Goal: Task Accomplishment & Management: Use online tool/utility

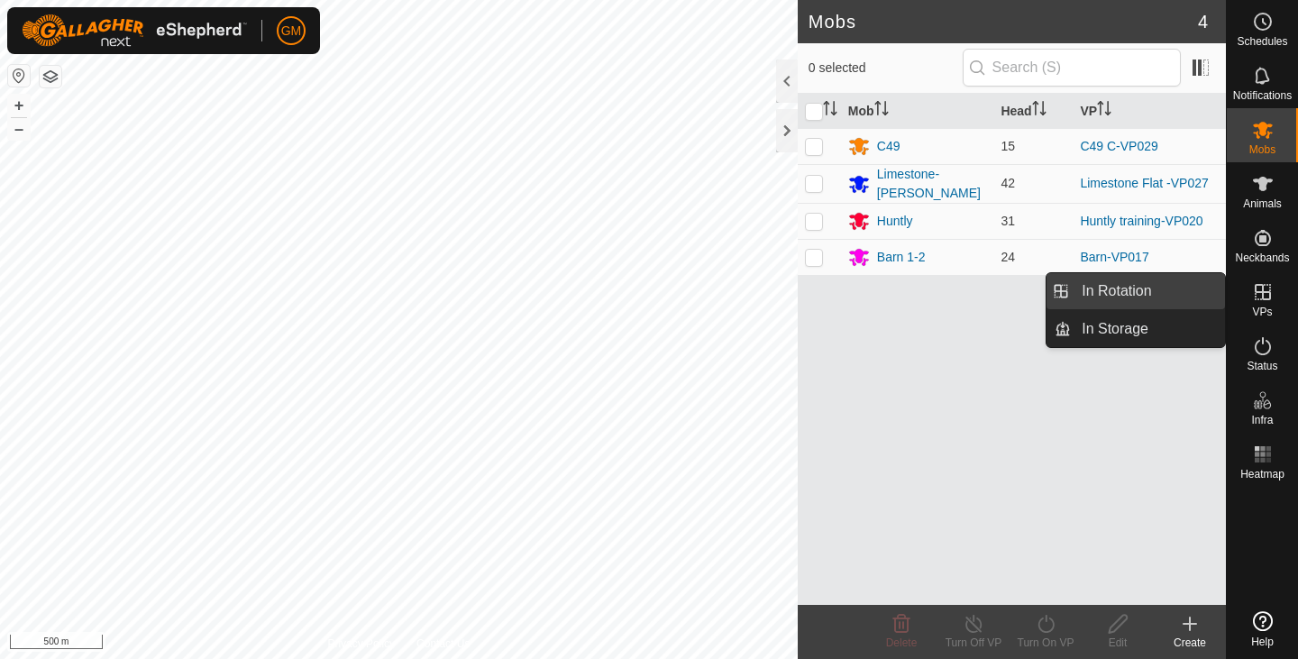
click at [1151, 293] on link "In Rotation" at bounding box center [1148, 291] width 154 height 36
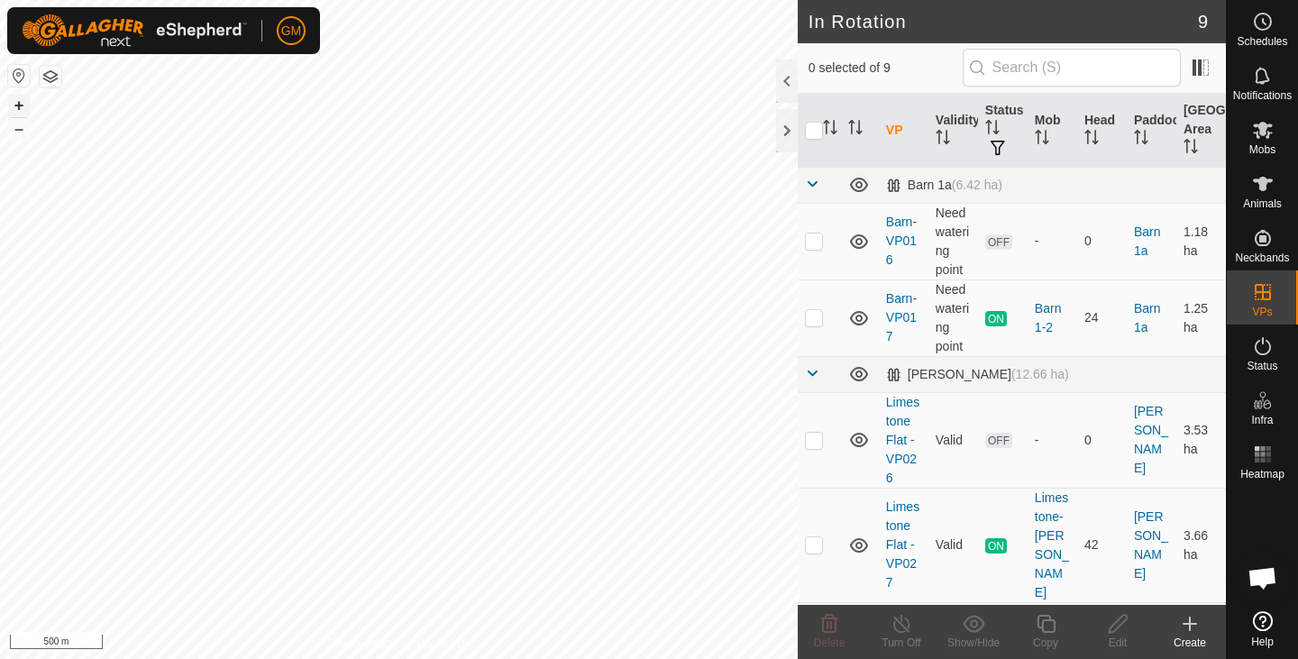
click at [23, 104] on button "+" at bounding box center [19, 106] width 22 height 22
checkbox input "true"
click at [1050, 621] on icon at bounding box center [1045, 624] width 18 height 18
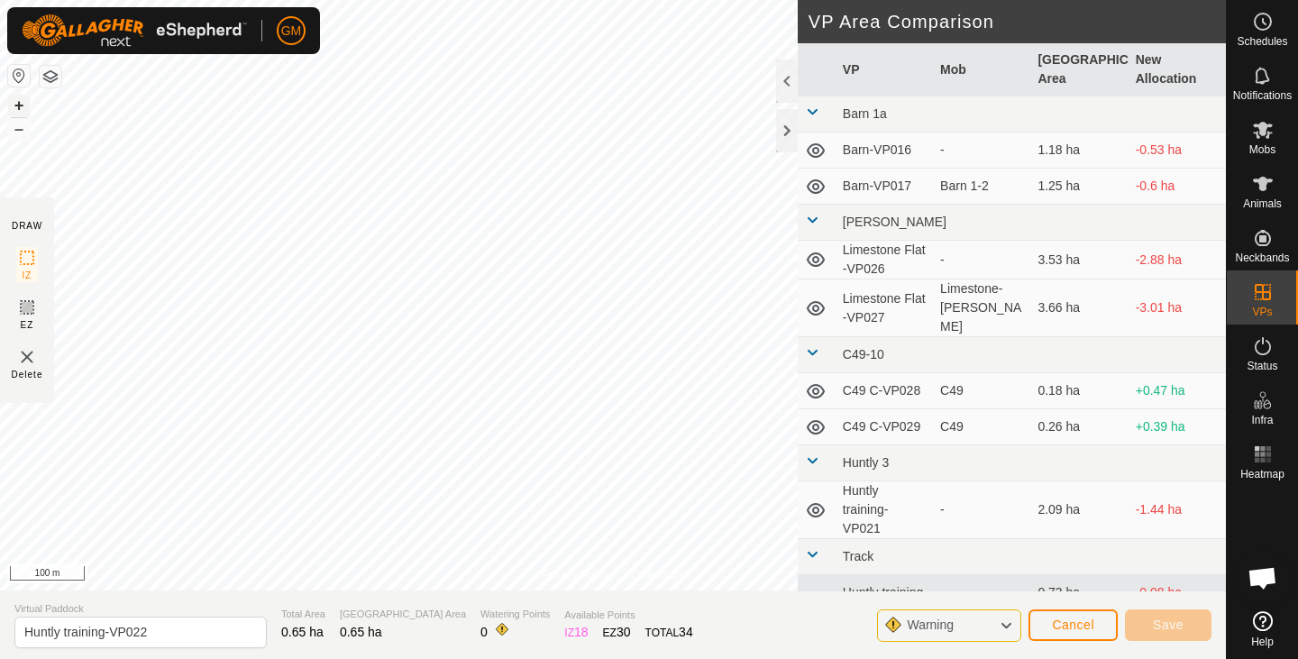
click at [23, 101] on button "+" at bounding box center [19, 106] width 22 height 22
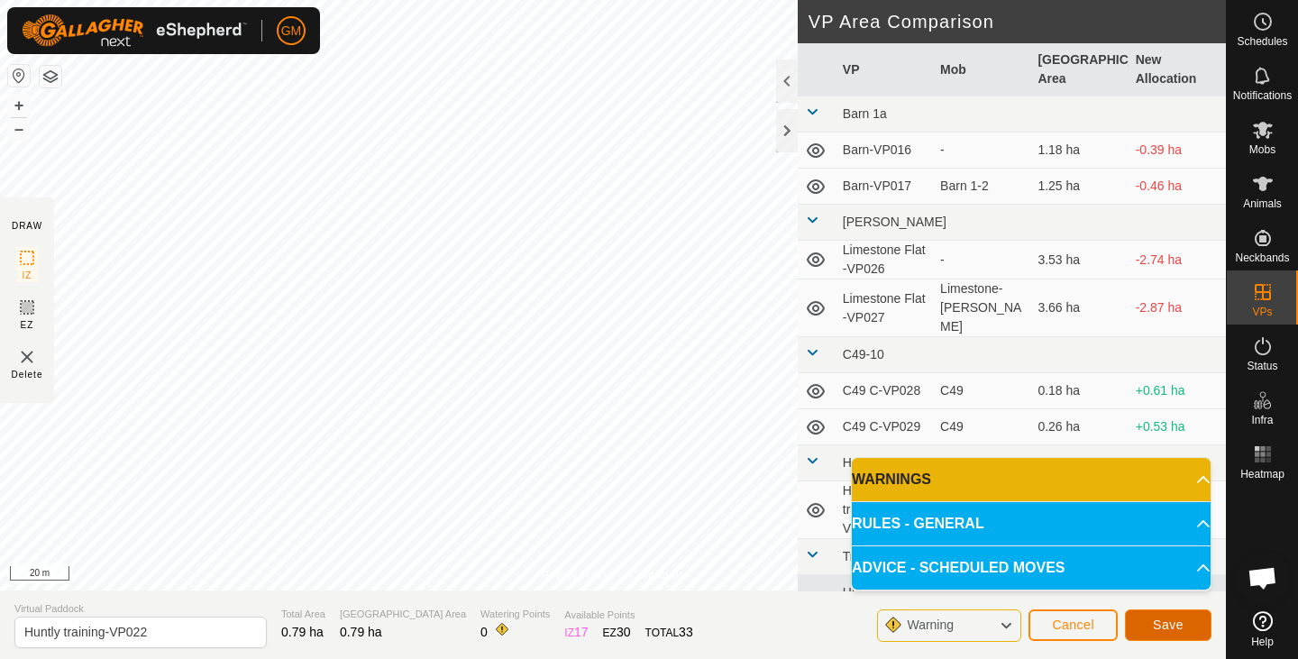
click at [1163, 618] on span "Save" at bounding box center [1168, 624] width 31 height 14
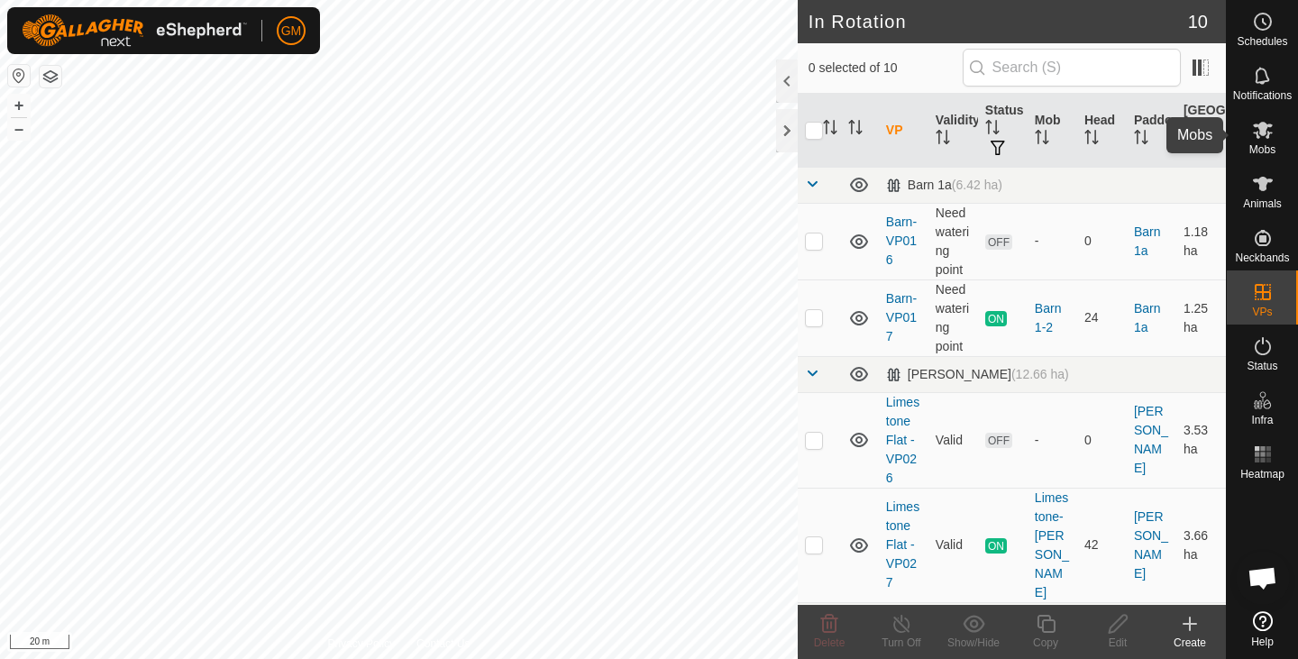
click at [1271, 132] on icon at bounding box center [1263, 130] width 20 height 17
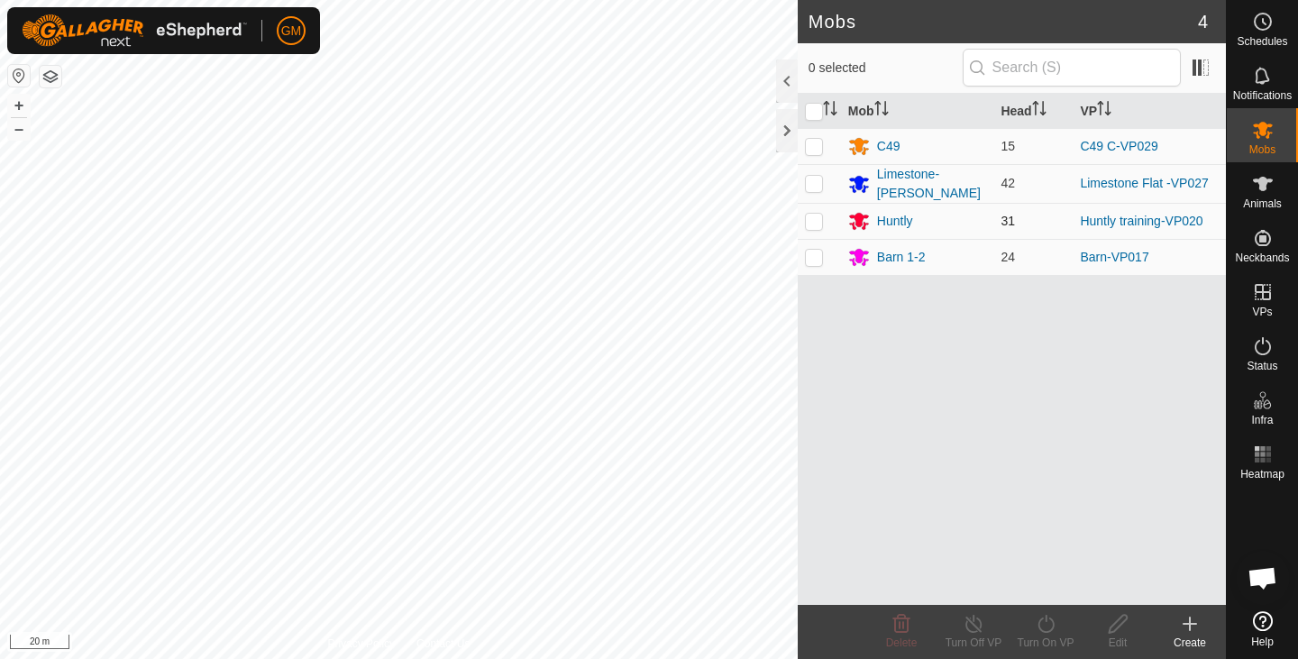
click at [816, 219] on p-checkbox at bounding box center [814, 221] width 18 height 14
checkbox input "true"
click at [1045, 624] on icon at bounding box center [1046, 624] width 23 height 22
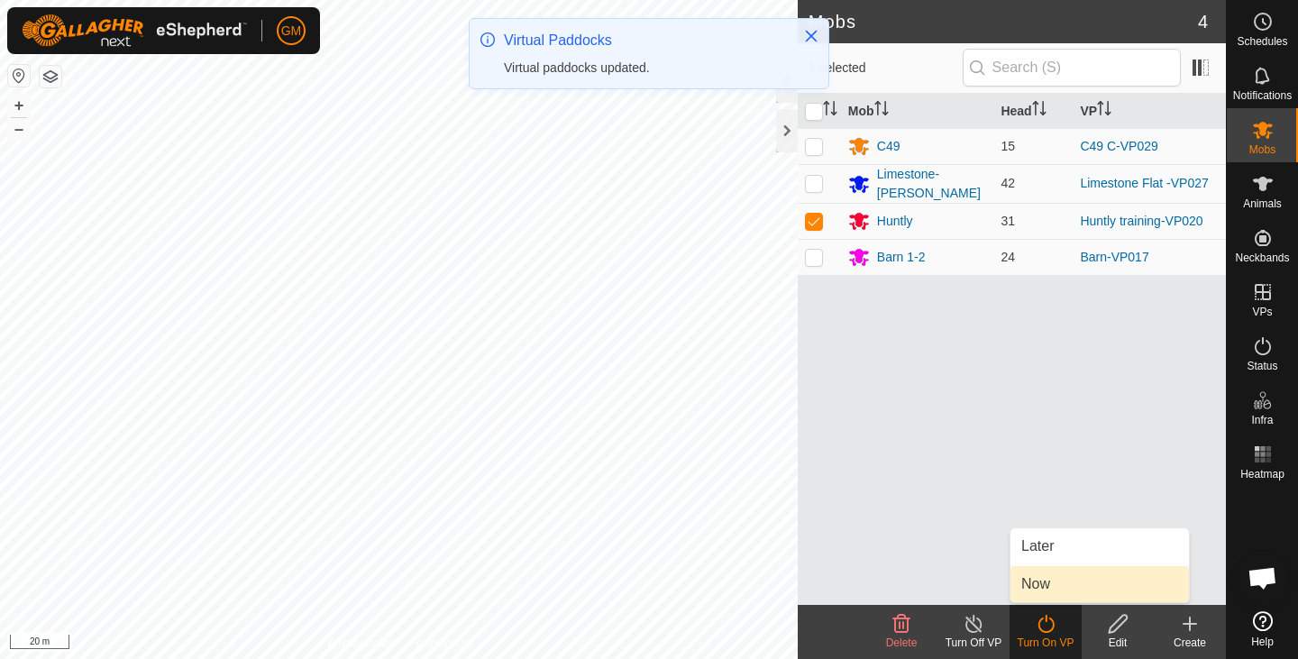
click at [1036, 583] on link "Now" at bounding box center [1099, 584] width 178 height 36
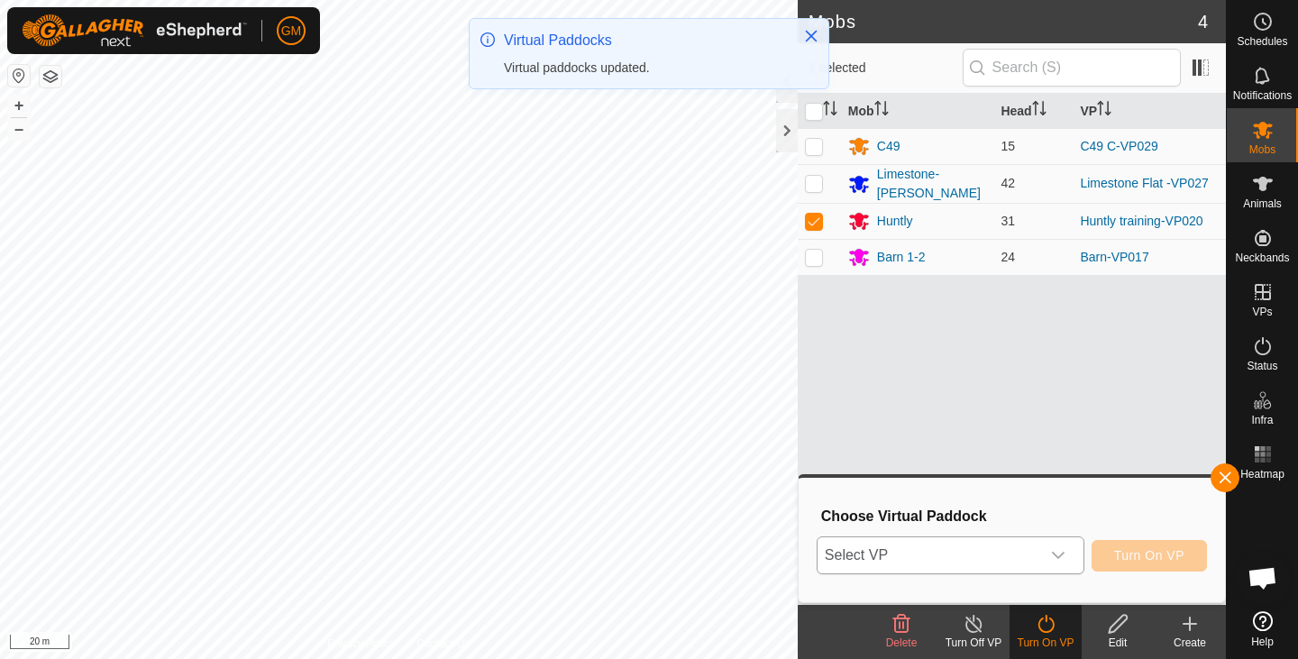
click at [1063, 553] on icon "dropdown trigger" at bounding box center [1058, 555] width 13 height 7
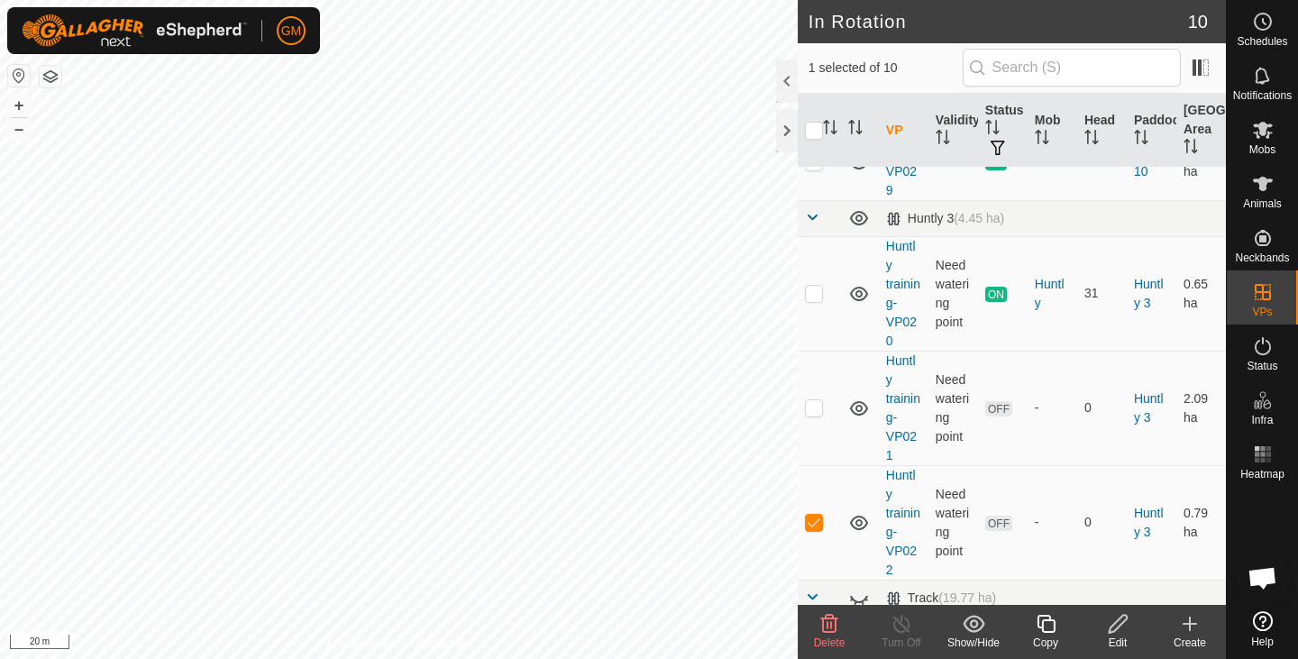
scroll to position [661, 0]
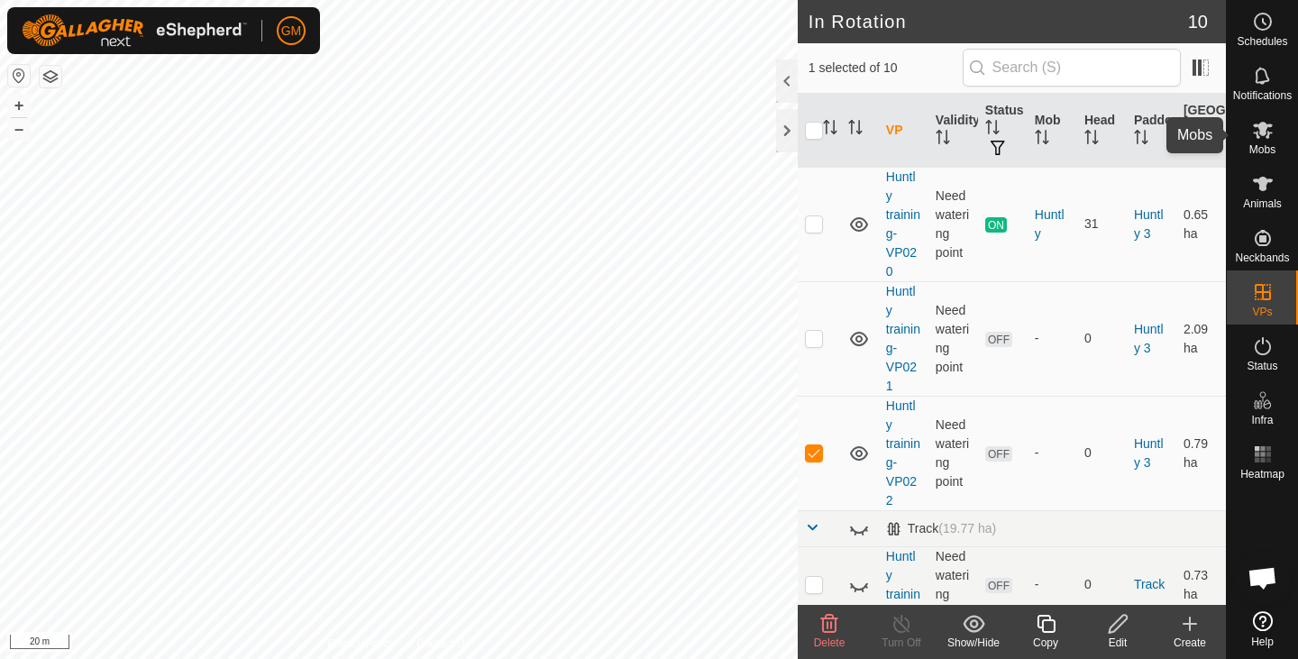
click at [1265, 140] on icon at bounding box center [1263, 130] width 22 height 22
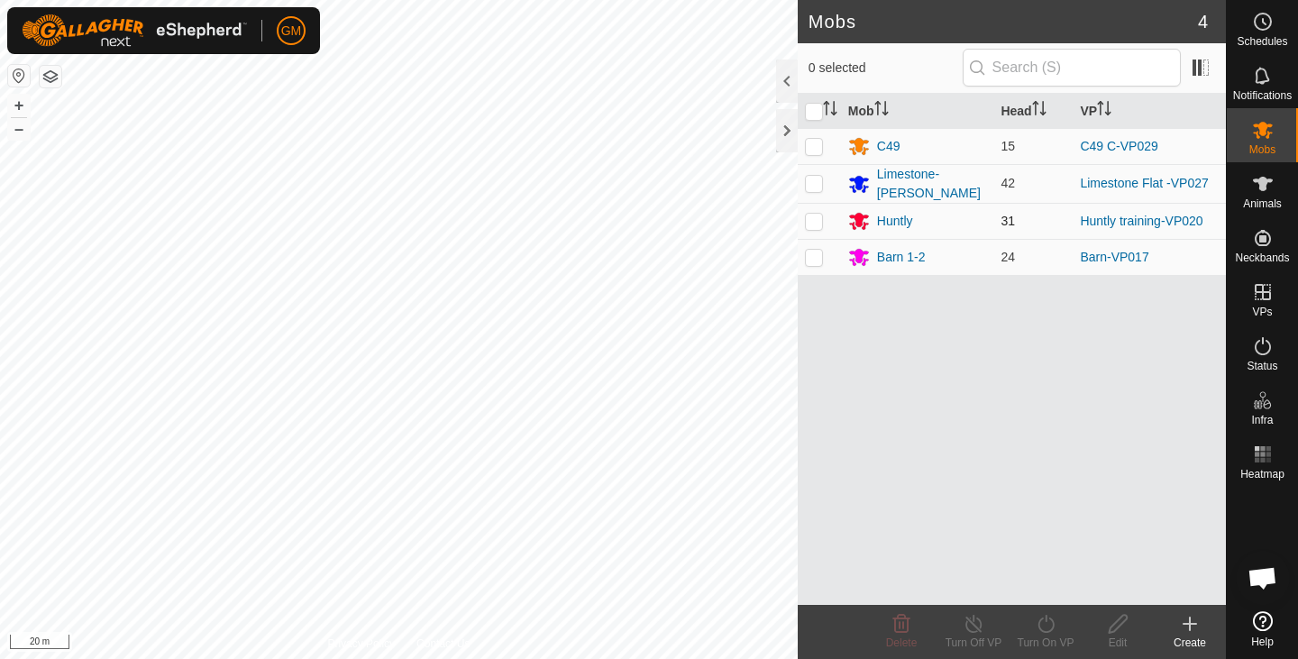
click at [816, 221] on p-checkbox at bounding box center [814, 221] width 18 height 14
checkbox input "true"
click at [1055, 622] on icon at bounding box center [1046, 624] width 23 height 22
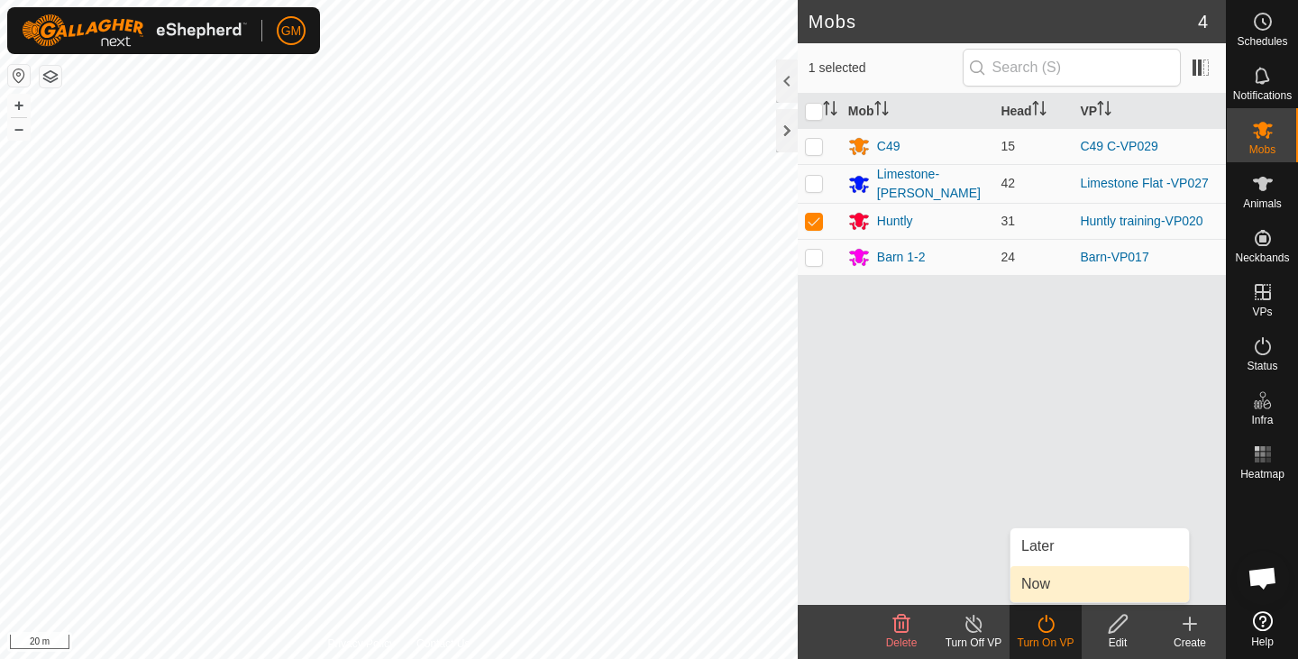
click at [1045, 583] on link "Now" at bounding box center [1099, 584] width 178 height 36
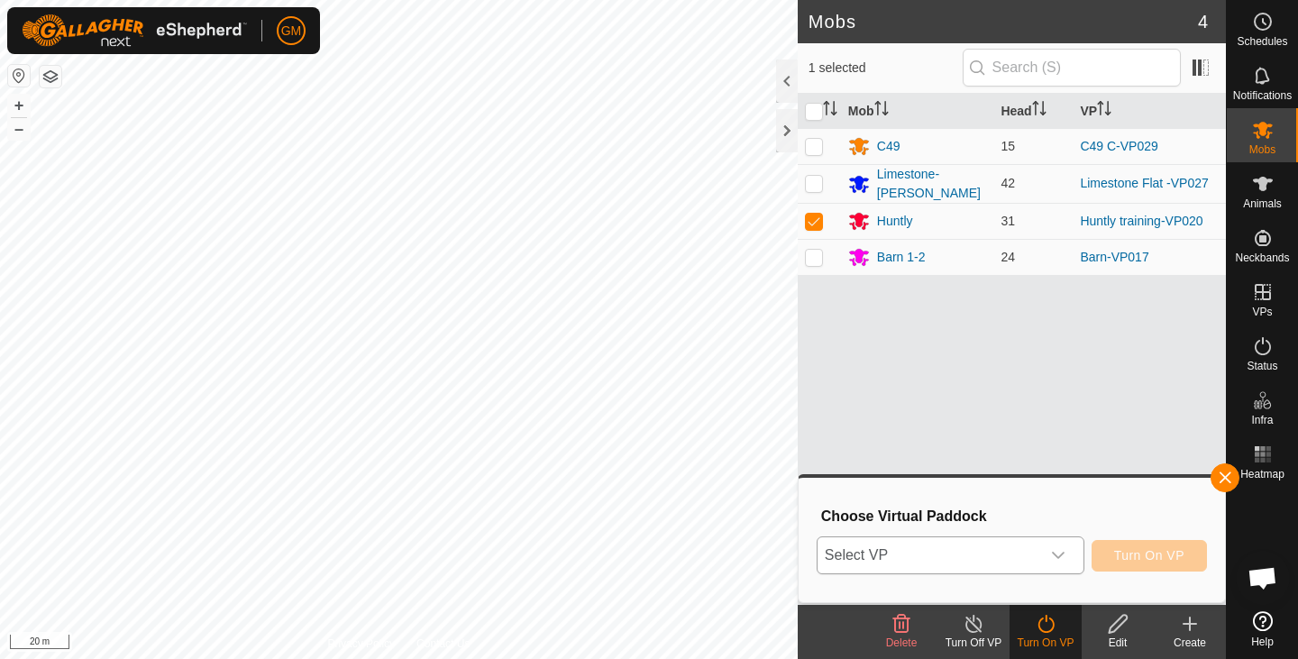
click at [1060, 551] on icon "dropdown trigger" at bounding box center [1058, 555] width 14 height 14
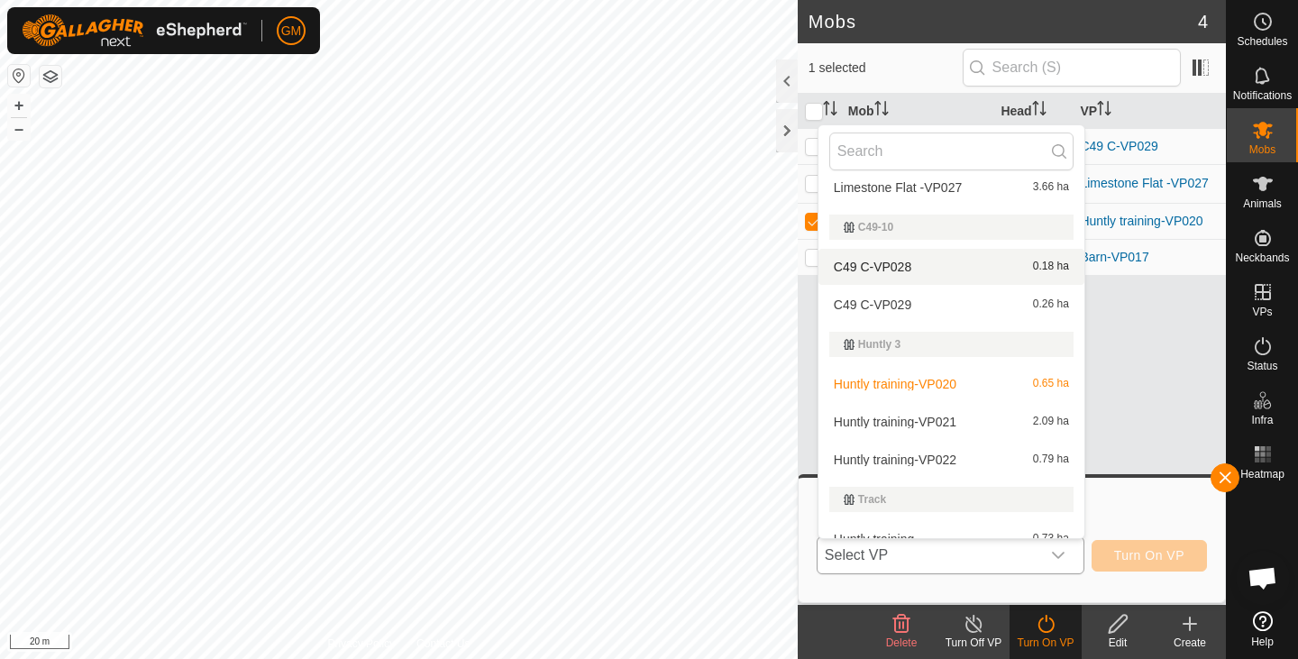
scroll to position [224, 0]
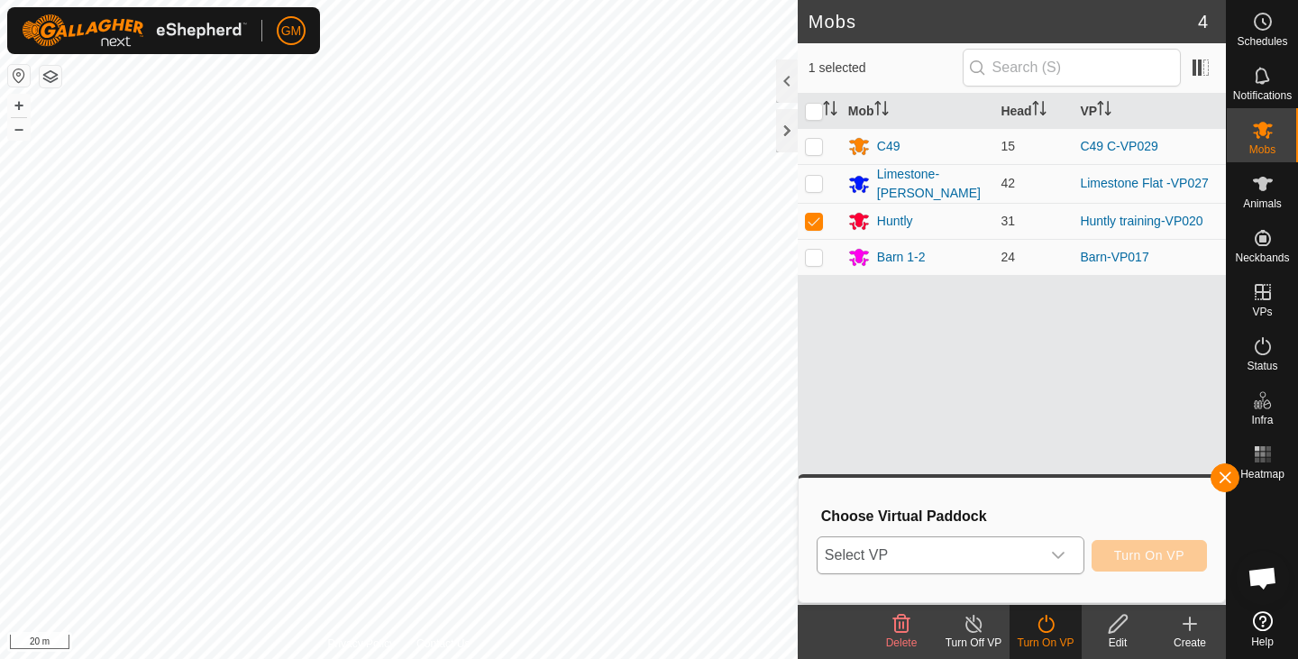
click at [1057, 553] on icon "dropdown trigger" at bounding box center [1058, 555] width 14 height 14
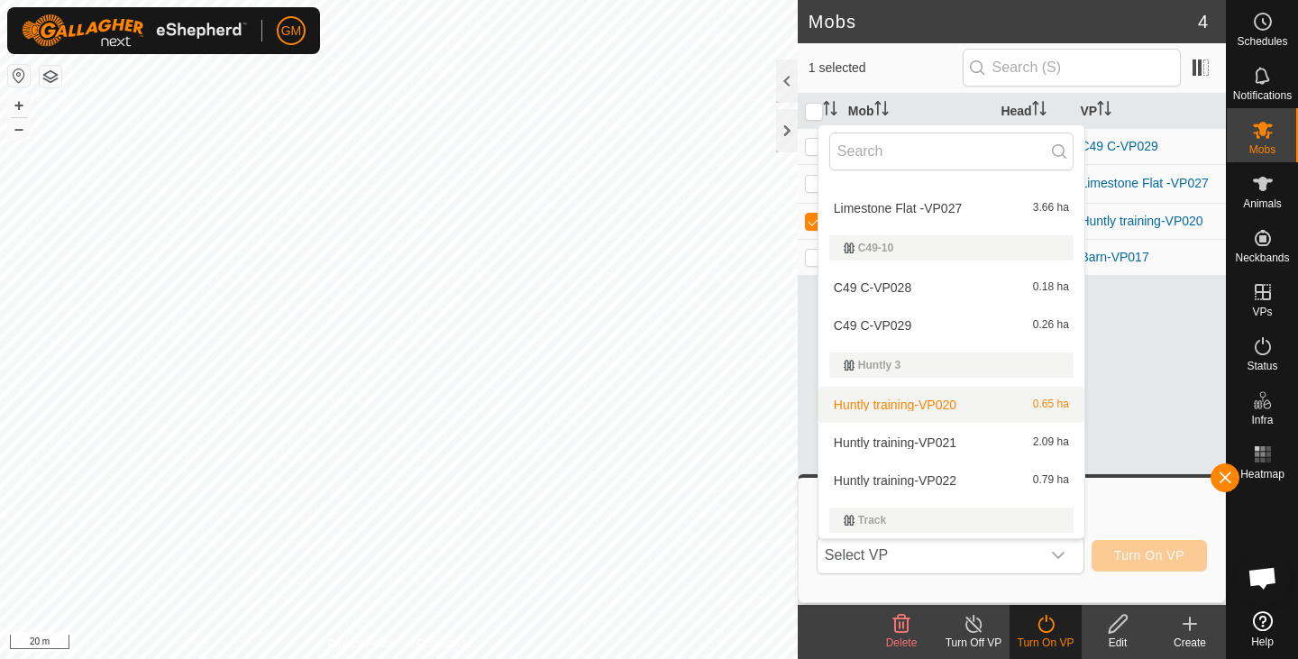
scroll to position [191, 0]
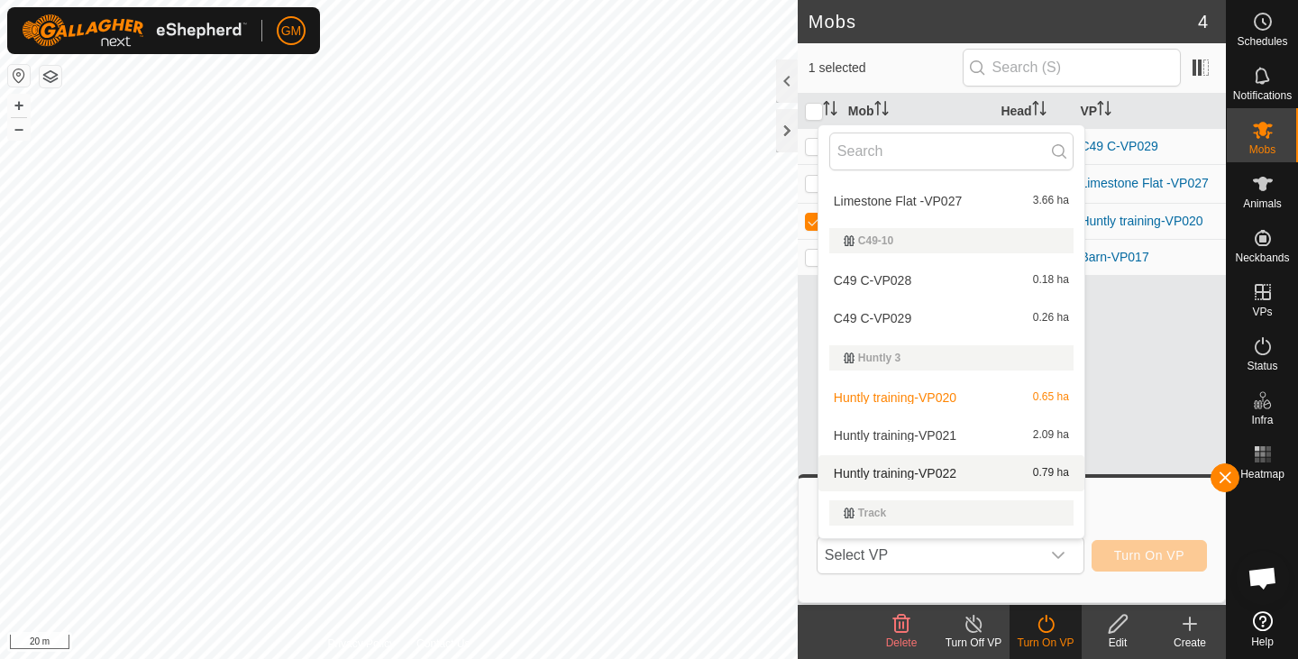
click at [985, 467] on li "Huntly training-VP022 0.79 ha" at bounding box center [951, 473] width 266 height 36
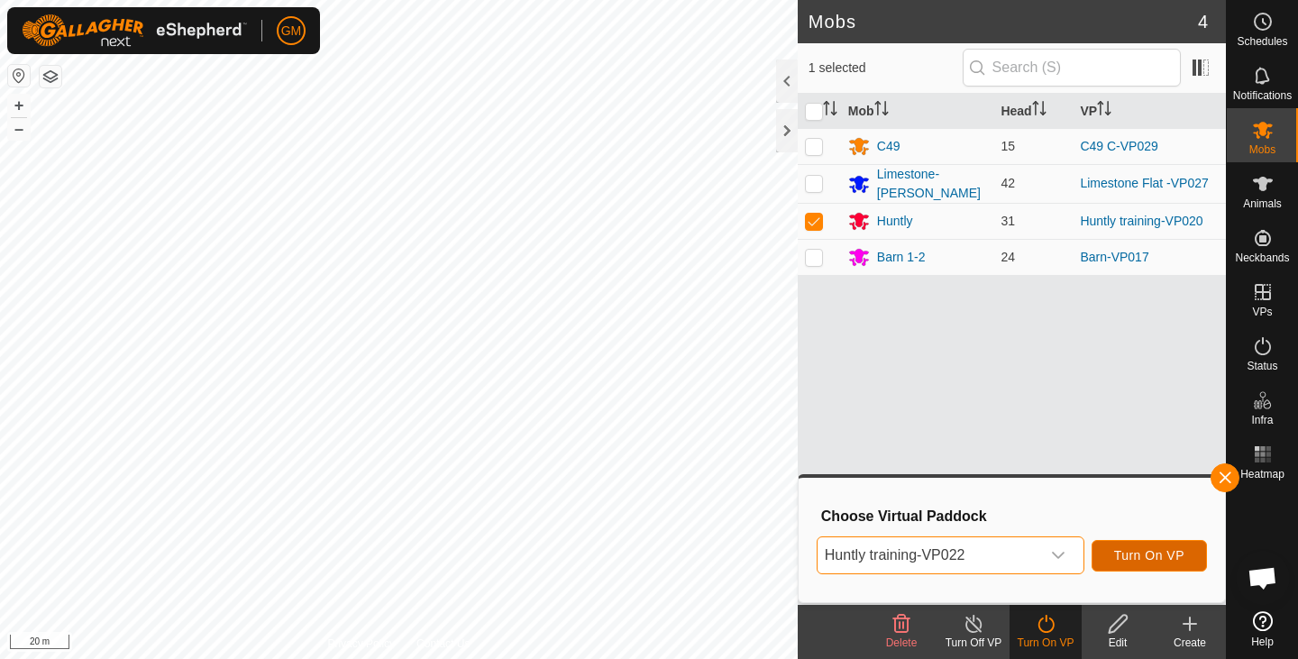
click at [1142, 554] on span "Turn On VP" at bounding box center [1149, 555] width 70 height 14
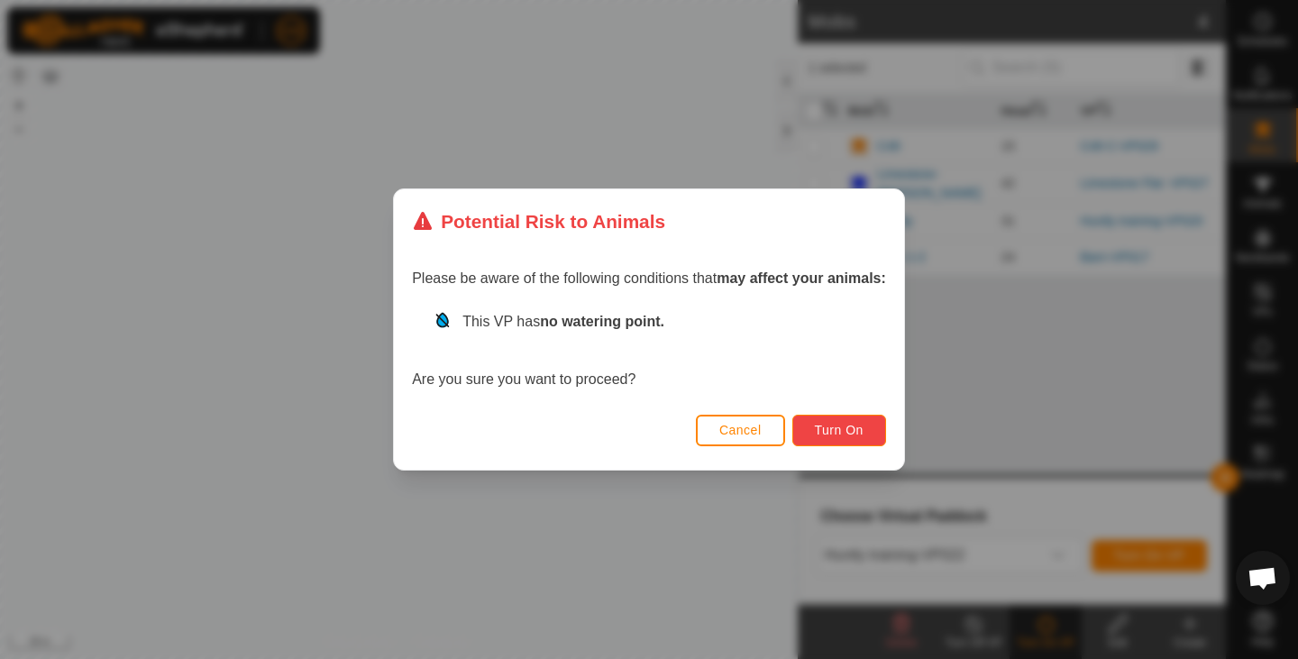
click at [860, 428] on span "Turn On" at bounding box center [839, 430] width 49 height 14
